Goal: Check status: Check status

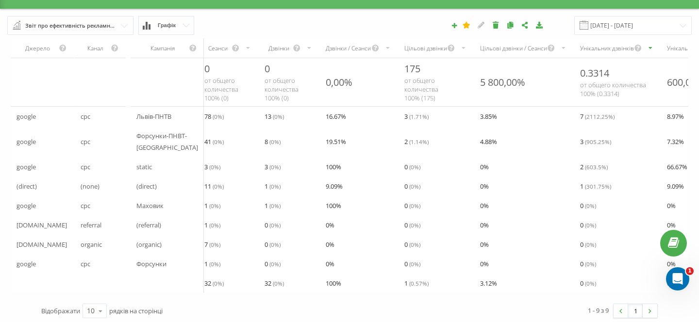
scroll to position [0, 117]
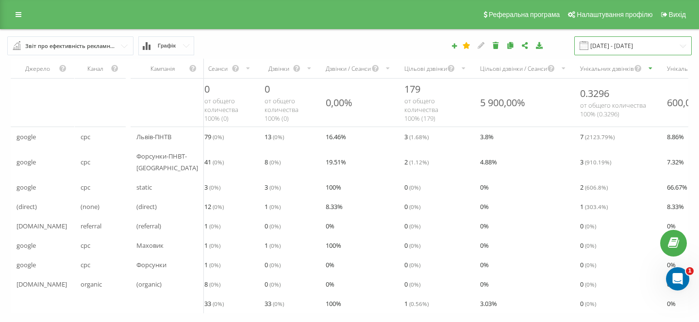
click at [620, 45] on input "[DATE] - [DATE]" at bounding box center [632, 45] width 117 height 19
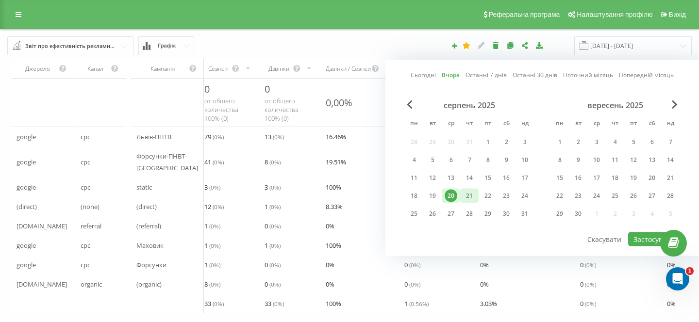
click at [468, 192] on div "21" at bounding box center [469, 196] width 13 height 13
click at [633, 239] on button "Застосувати" at bounding box center [653, 239] width 51 height 14
type input "21.08.2025 - 21.08.2025"
